Goal: Navigation & Orientation: Find specific page/section

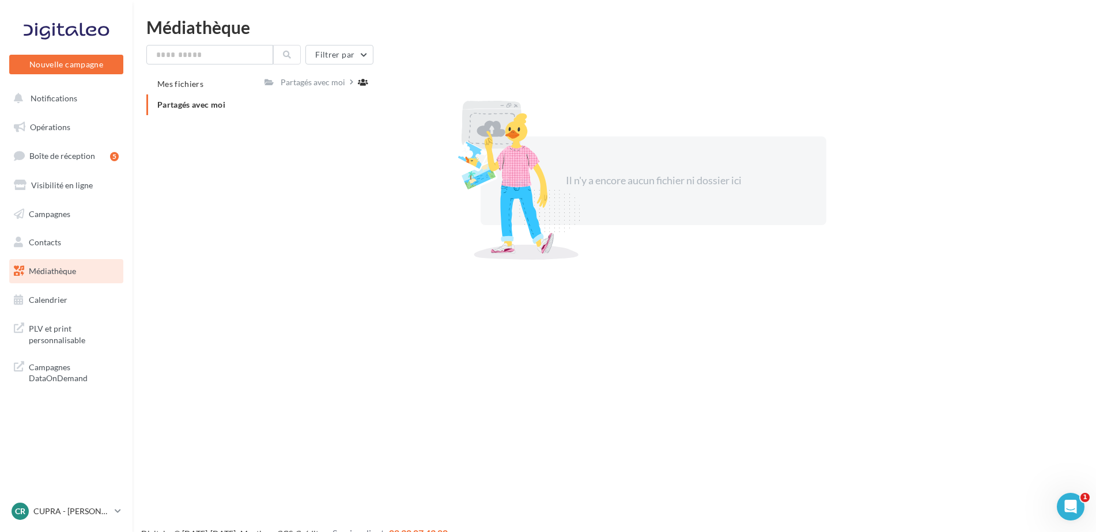
click at [54, 315] on div "PLV et print personnalisable Campagnes DataOnDemand" at bounding box center [66, 352] width 123 height 81
click at [47, 270] on span "Médiathèque" at bounding box center [52, 271] width 47 height 10
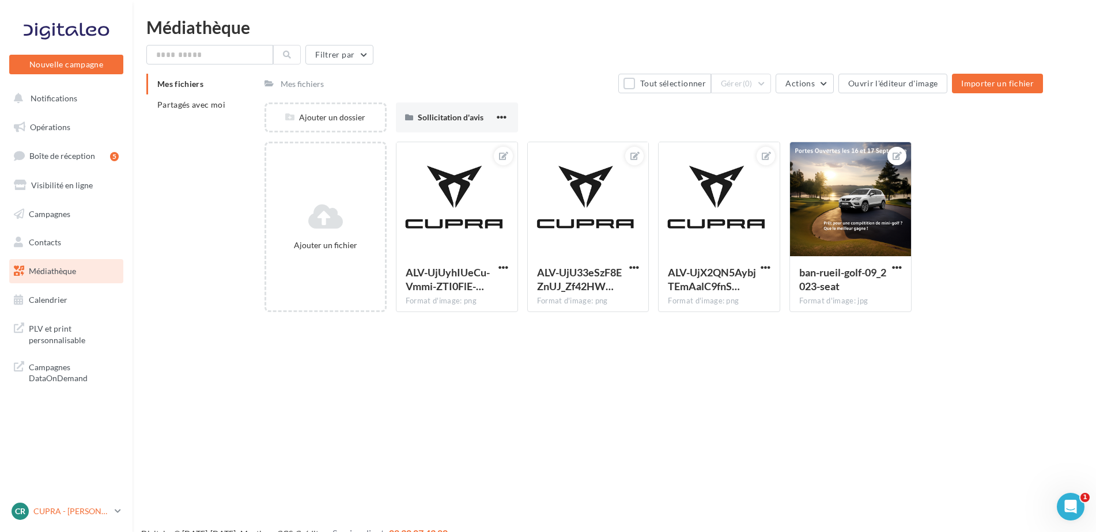
click at [80, 517] on p "CUPRA - [PERSON_NAME]" at bounding box center [71, 512] width 77 height 12
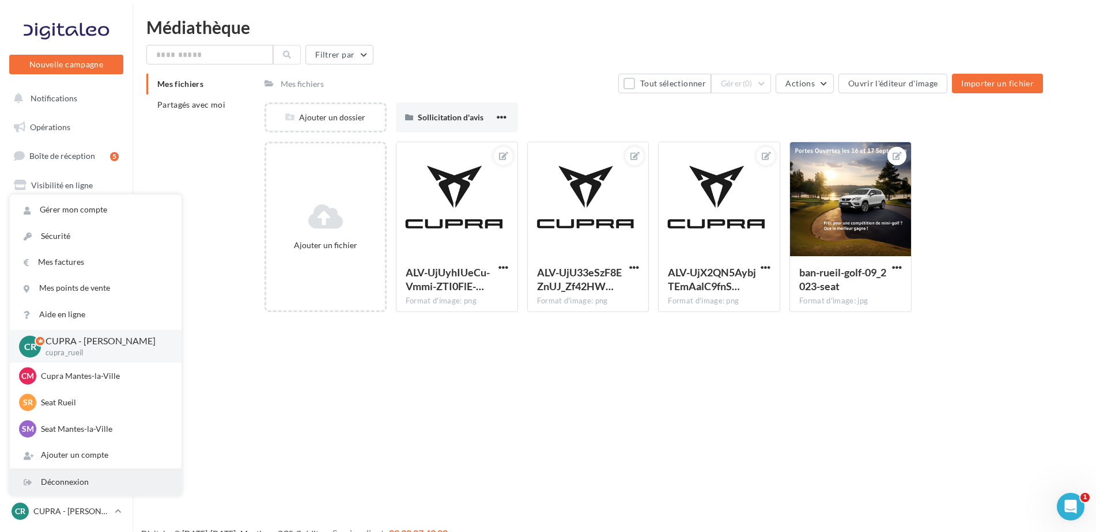
click at [73, 481] on div "Déconnexion" at bounding box center [96, 483] width 172 height 26
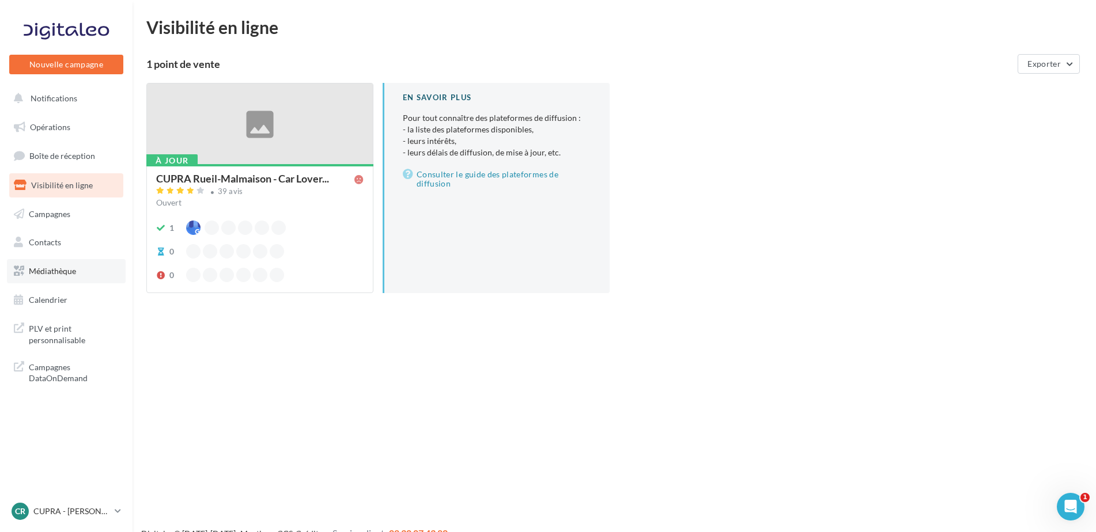
click at [52, 269] on span "Médiathèque" at bounding box center [52, 271] width 47 height 10
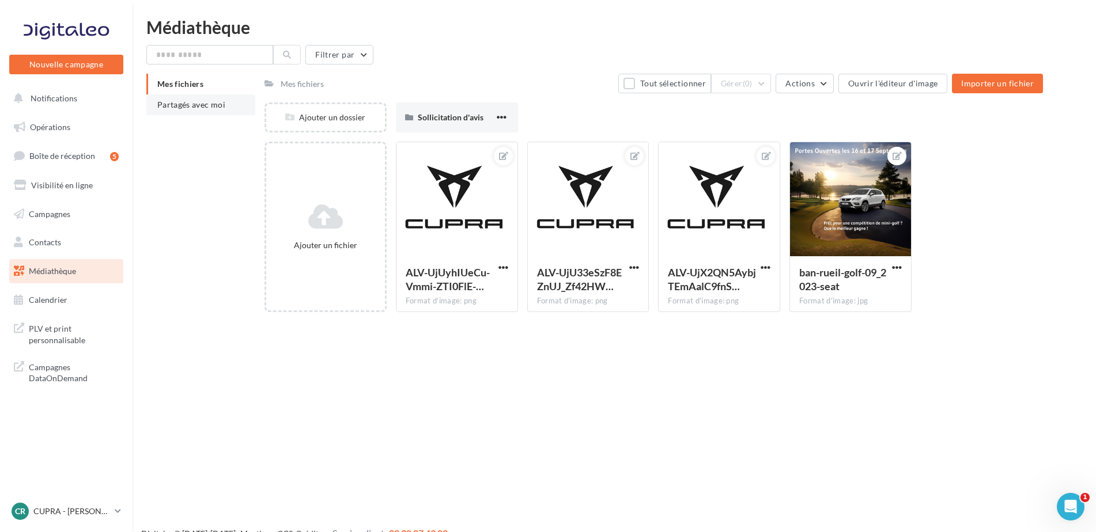
click at [218, 101] on span "Partagés avec moi" at bounding box center [191, 105] width 68 height 10
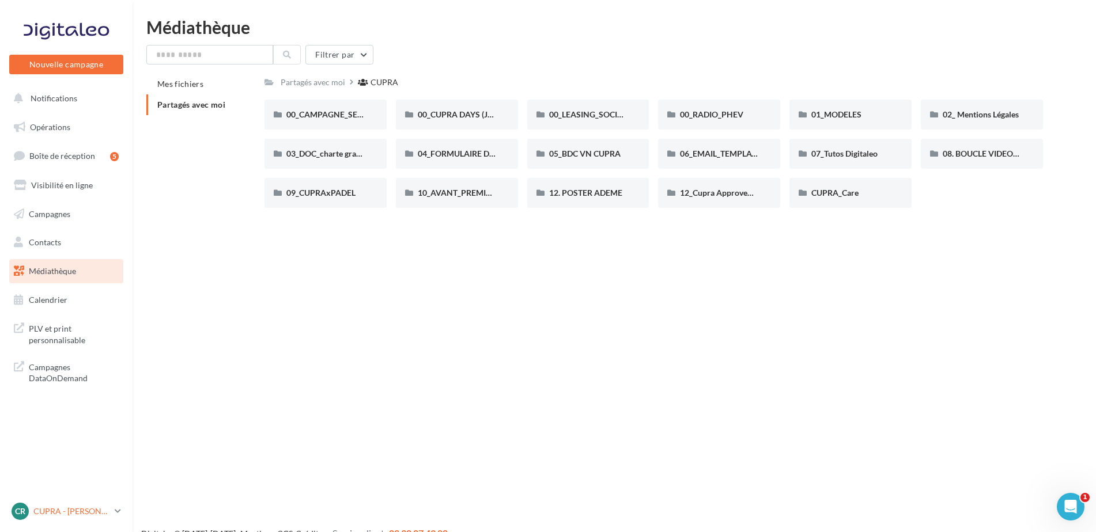
click at [116, 509] on icon at bounding box center [118, 512] width 6 height 10
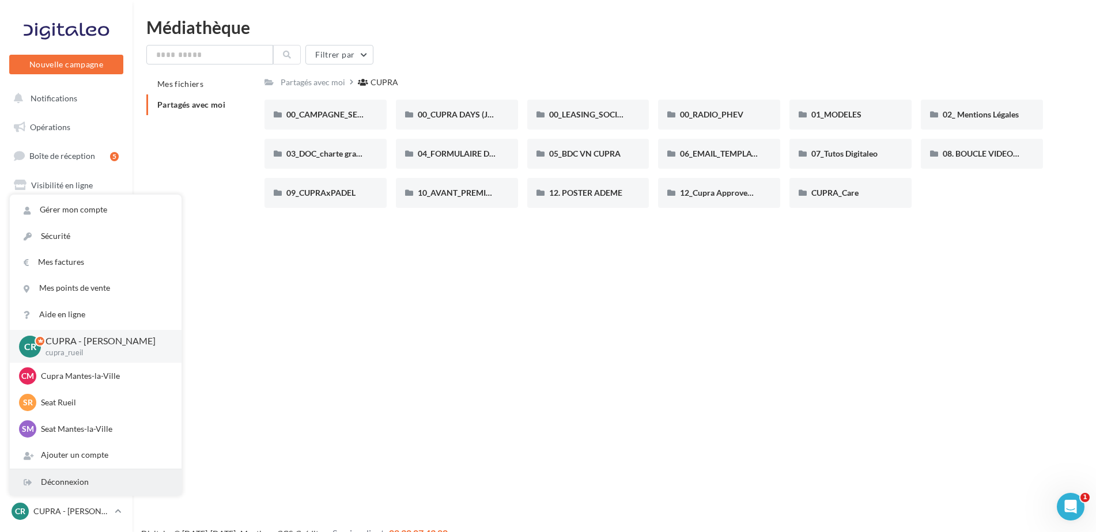
click at [52, 480] on div "Déconnexion" at bounding box center [96, 483] width 172 height 26
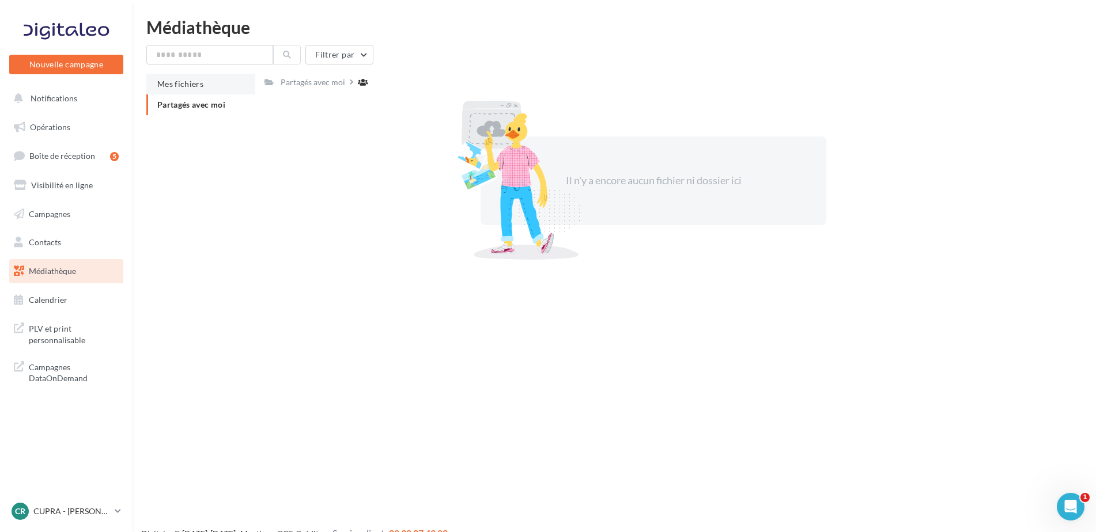
click at [192, 87] on li "Mes fichiers" at bounding box center [200, 84] width 109 height 21
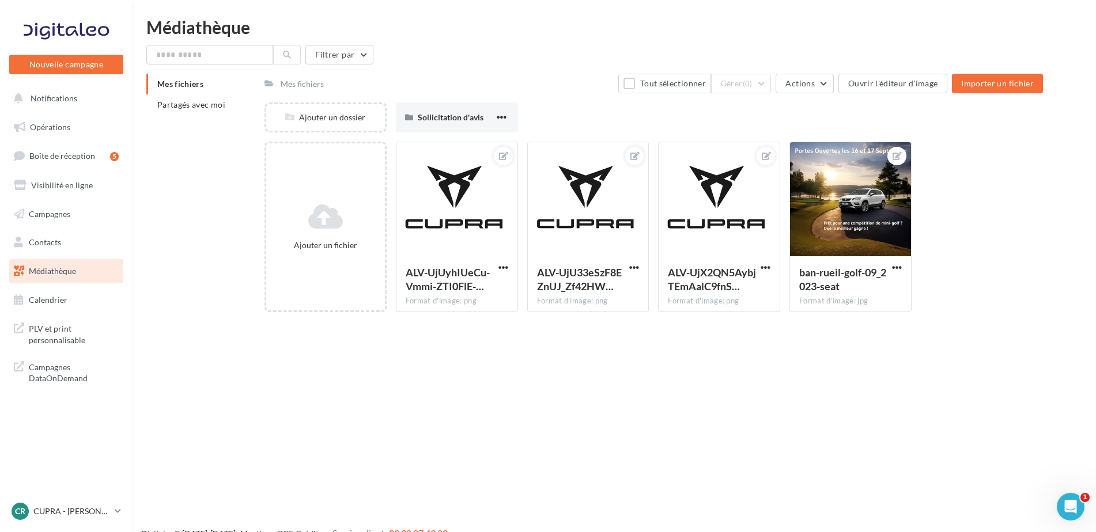
drag, startPoint x: 191, startPoint y: 85, endPoint x: 233, endPoint y: 131, distance: 63.2
click at [233, 131] on div "Mes fichiers Partagés avec moi Mes fichiers Tout sélectionner Gérer (0) Actions…" at bounding box center [618, 198] width 945 height 248
click at [467, 109] on div "Sollicitation d'avis" at bounding box center [457, 118] width 122 height 30
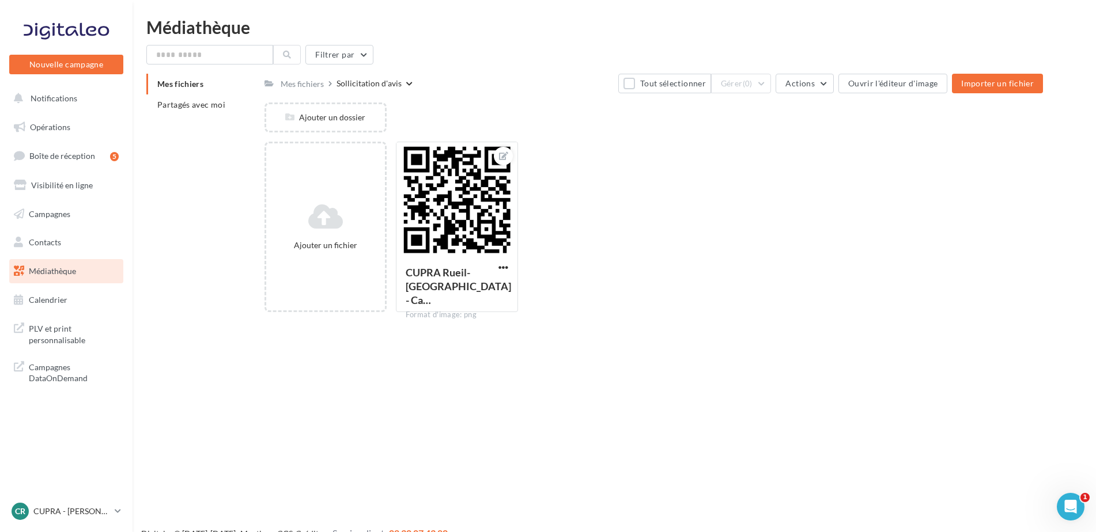
click at [233, 154] on div "Mes fichiers Partagés avec moi Mes fichiers Sollicitation d'avis Tout sélection…" at bounding box center [618, 198] width 945 height 248
click at [112, 511] on link "CR CUPRA - RUEIL MALMAISON cupra_rueil" at bounding box center [66, 512] width 114 height 22
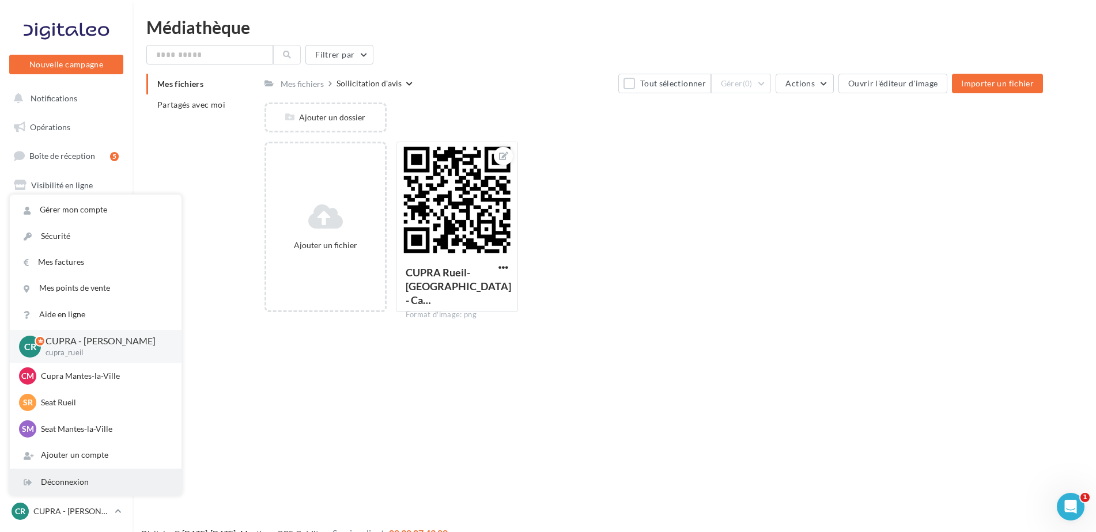
click at [70, 484] on div "Déconnexion" at bounding box center [96, 483] width 172 height 26
